Goal: Task Accomplishment & Management: Complete application form

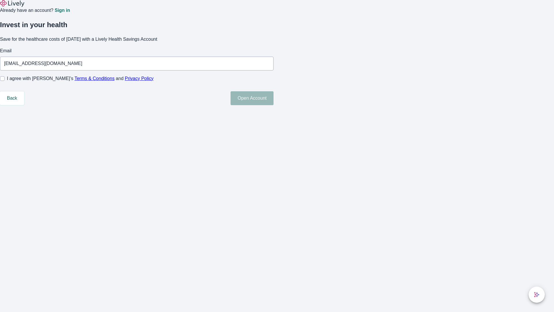
click at [5, 81] on input "I agree with Lively’s Terms & Conditions and Privacy Policy" at bounding box center [2, 78] width 5 height 5
checkbox input "true"
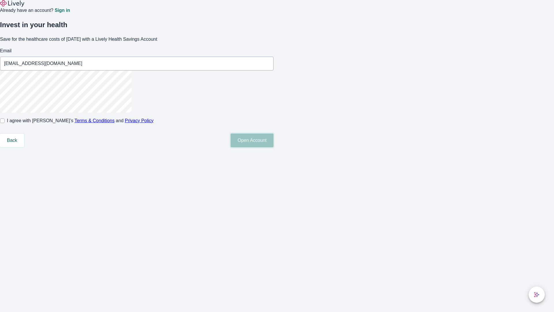
click at [273, 147] on button "Open Account" at bounding box center [251, 140] width 43 height 14
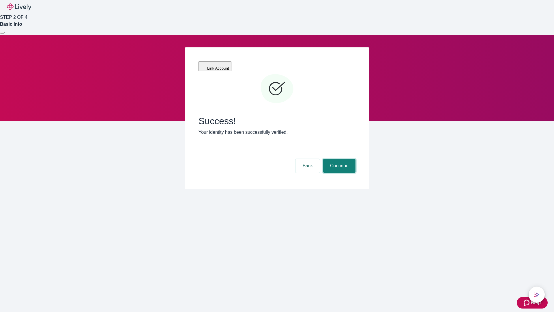
click at [338, 159] on button "Continue" at bounding box center [339, 166] width 32 height 14
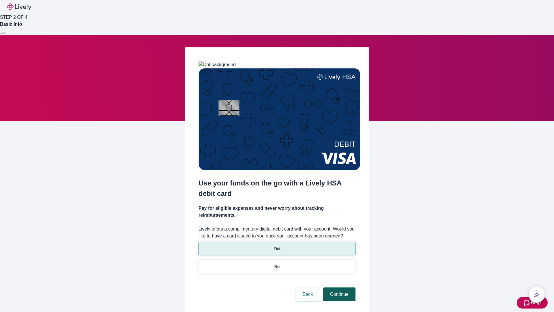
click at [277, 245] on p "Yes" at bounding box center [276, 248] width 7 height 6
click at [338, 287] on button "Continue" at bounding box center [339, 294] width 32 height 14
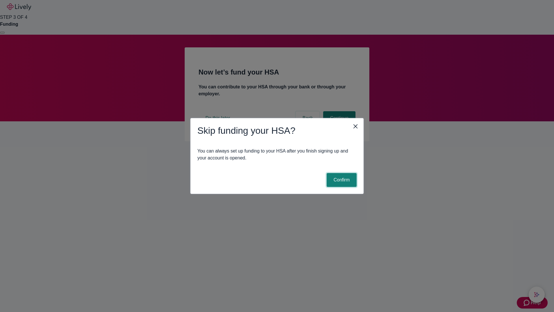
click at [341, 180] on button "Confirm" at bounding box center [342, 180] width 30 height 14
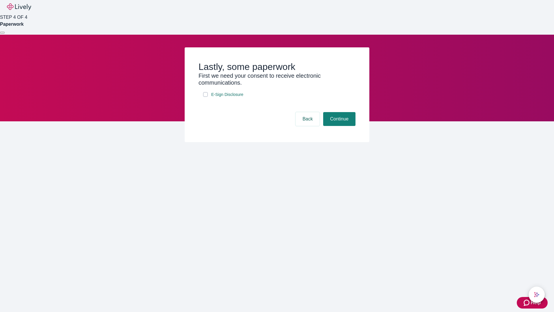
click at [205, 97] on input "E-Sign Disclosure" at bounding box center [205, 94] width 5 height 5
checkbox input "true"
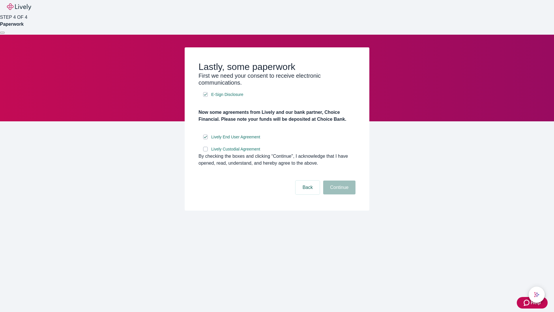
click at [205, 151] on input "Lively Custodial Agreement" at bounding box center [205, 149] width 5 height 5
checkbox input "true"
click at [338, 194] on button "Continue" at bounding box center [339, 187] width 32 height 14
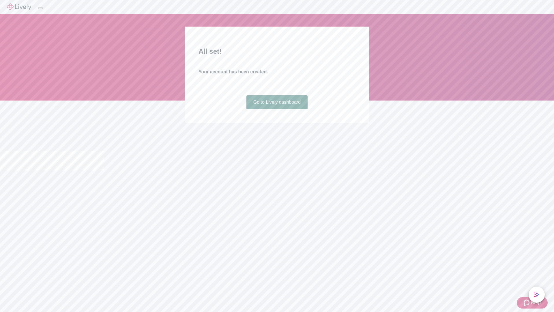
click at [277, 109] on link "Go to Lively dashboard" at bounding box center [276, 102] width 61 height 14
